Goal: Task Accomplishment & Management: Manage account settings

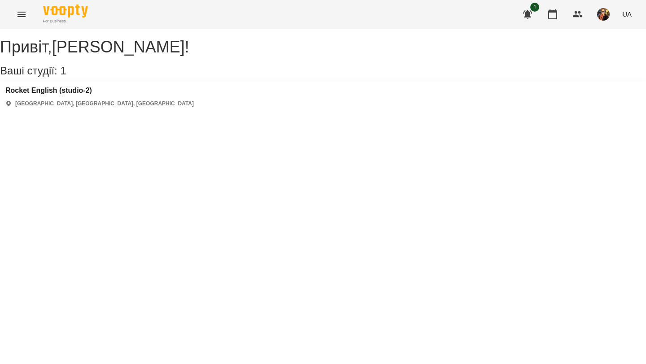
click at [47, 94] on div "Rocket English (studio-2) [GEOGRAPHIC_DATA], [GEOGRAPHIC_DATA], [GEOGRAPHIC_DAT…" at bounding box center [323, 97] width 646 height 32
click at [48, 95] on h3 "Rocket English (studio-2)" at bounding box center [99, 91] width 188 height 8
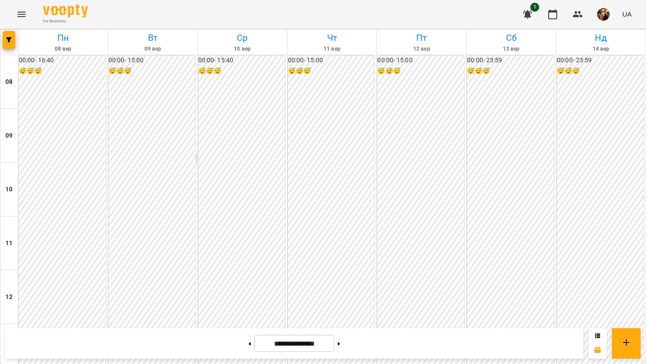
scroll to position [366, 0]
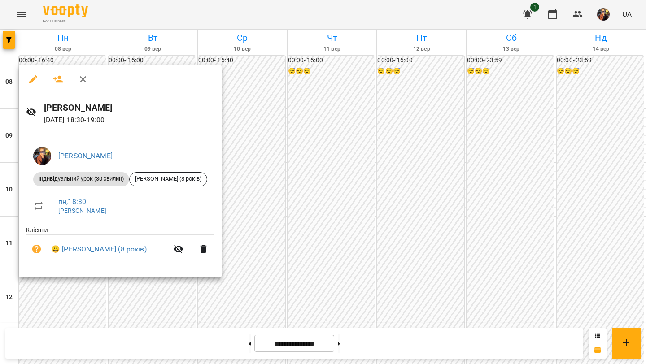
click at [82, 68] on div at bounding box center [120, 79] width 203 height 29
click at [82, 73] on button "button" at bounding box center [83, 80] width 22 height 22
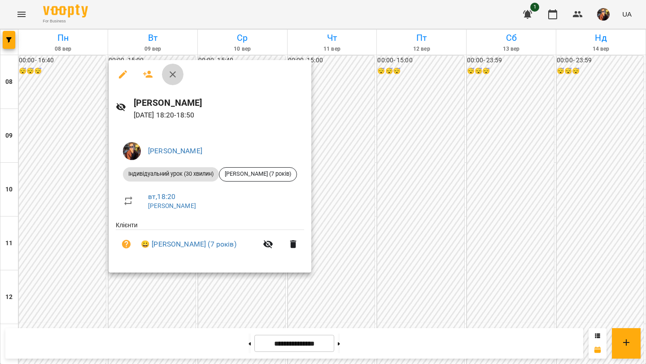
click at [175, 72] on icon "button" at bounding box center [173, 74] width 6 height 6
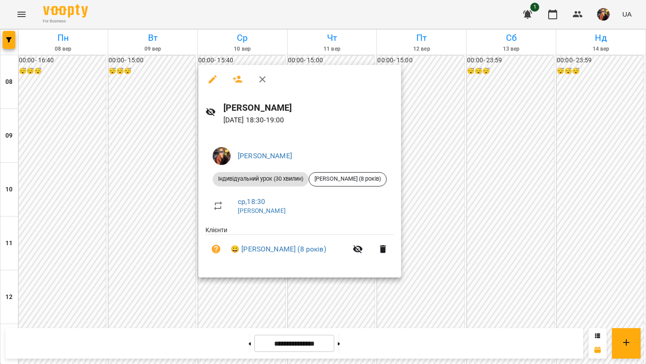
click at [263, 76] on icon "button" at bounding box center [262, 79] width 11 height 11
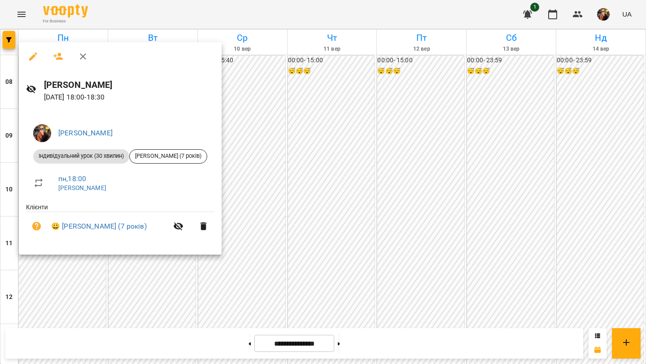
click at [263, 83] on div at bounding box center [323, 182] width 646 height 364
